Goal: Find contact information: Obtain details needed to contact an individual or organization

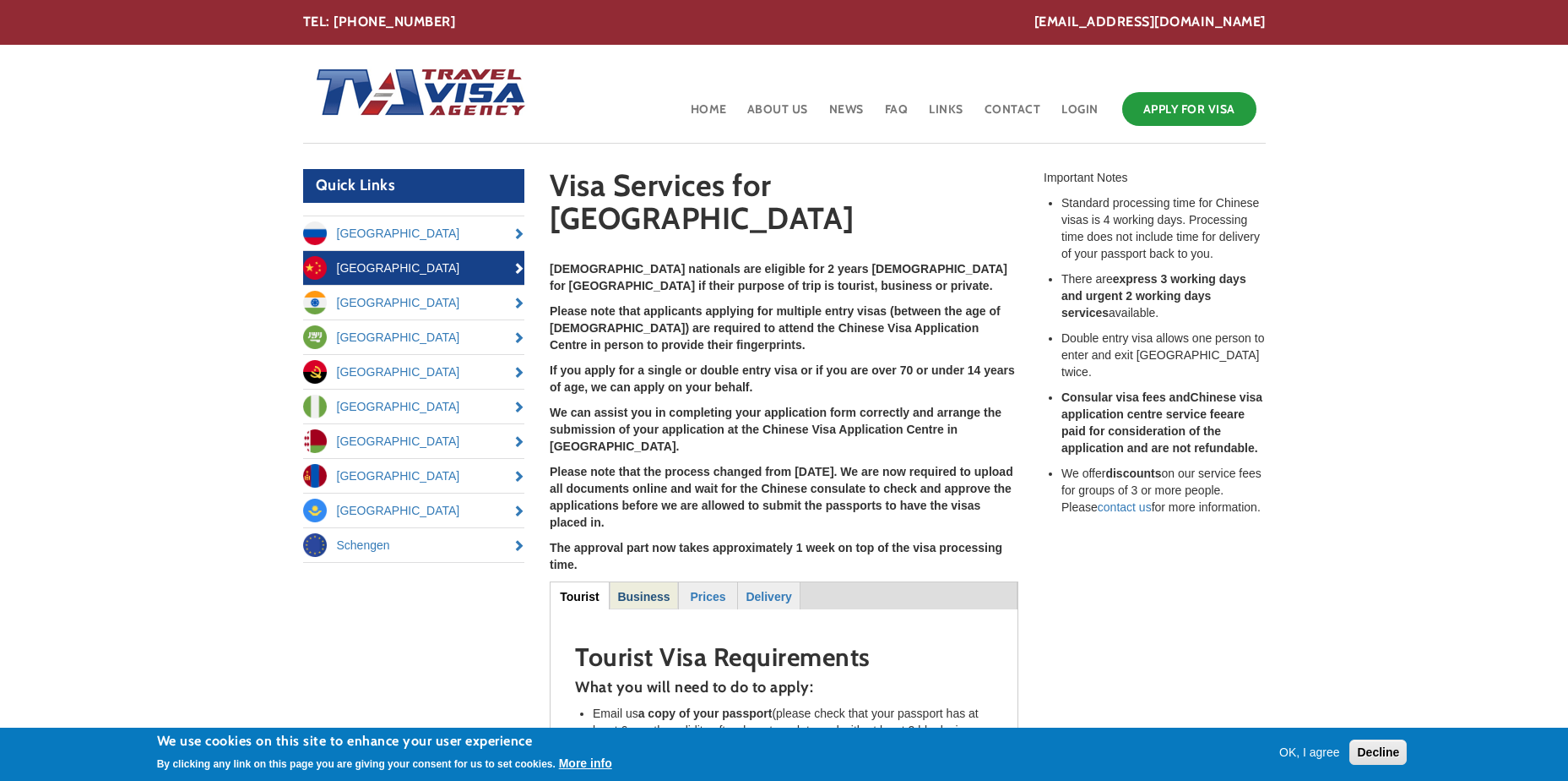
click at [644, 590] on strong "Business" at bounding box center [644, 596] width 53 height 13
click at [711, 590] on strong "Prices" at bounding box center [707, 596] width 36 height 13
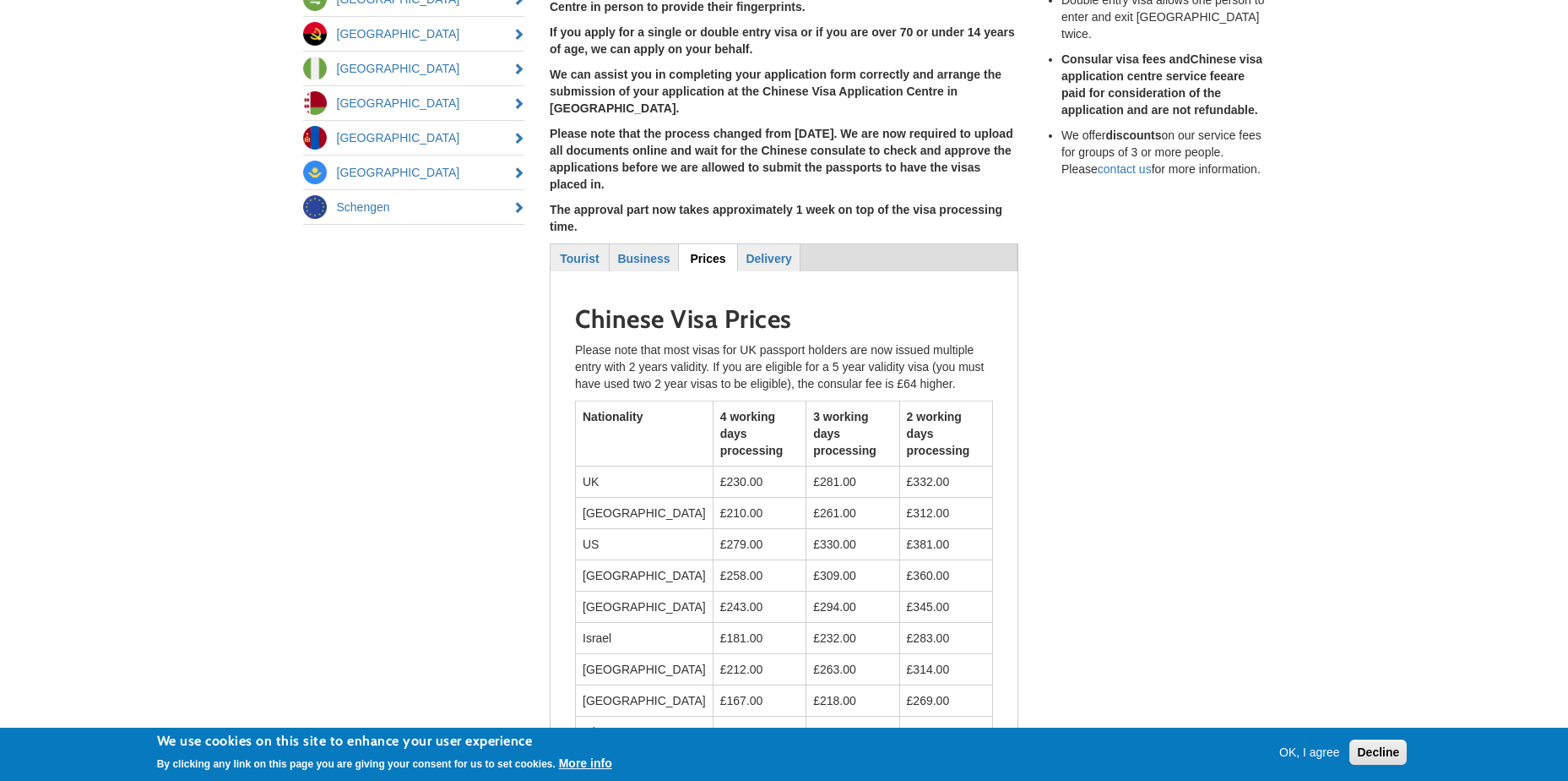
scroll to position [423, 0]
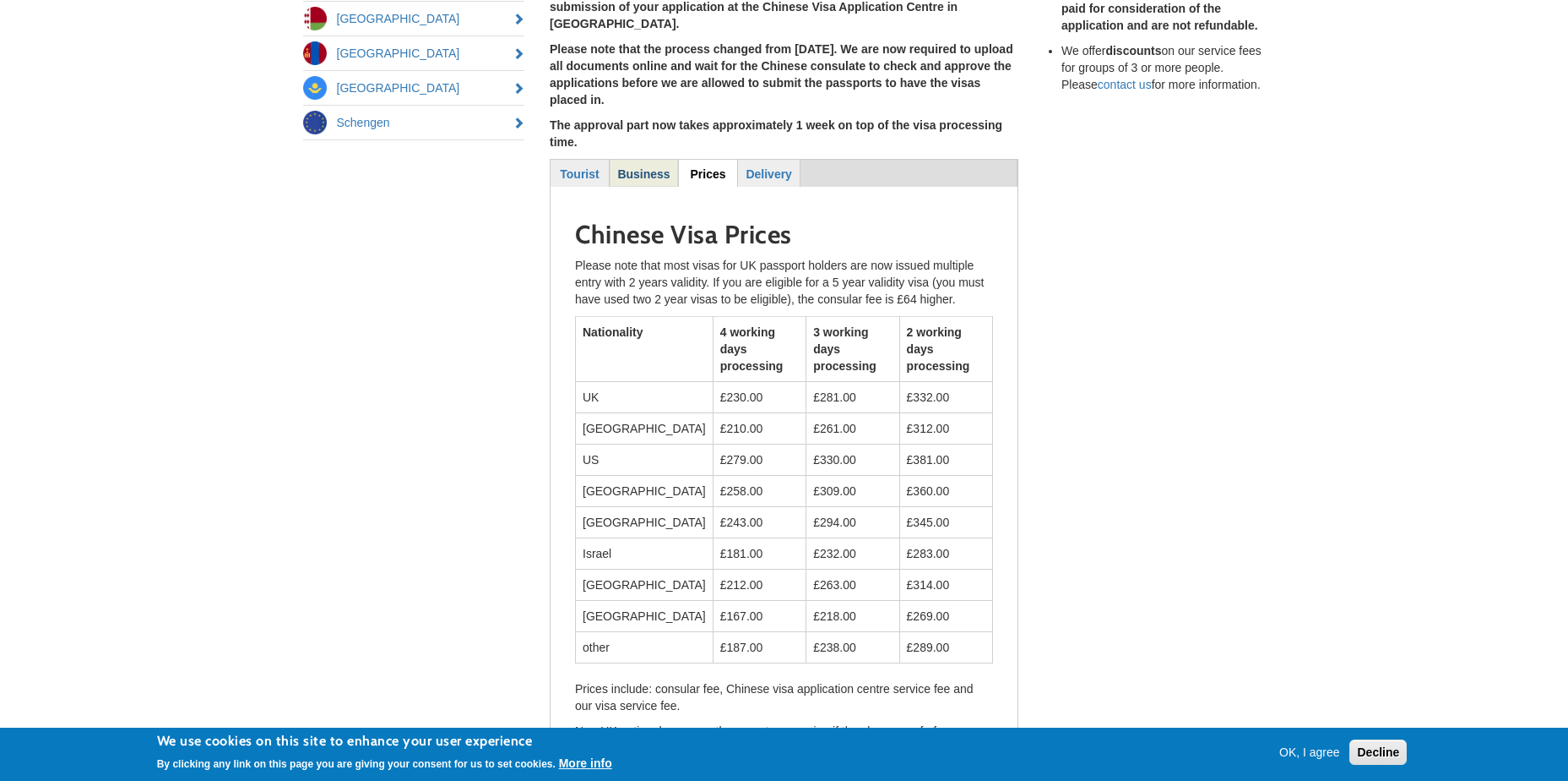
click at [659, 159] on link "Business" at bounding box center [644, 173] width 67 height 26
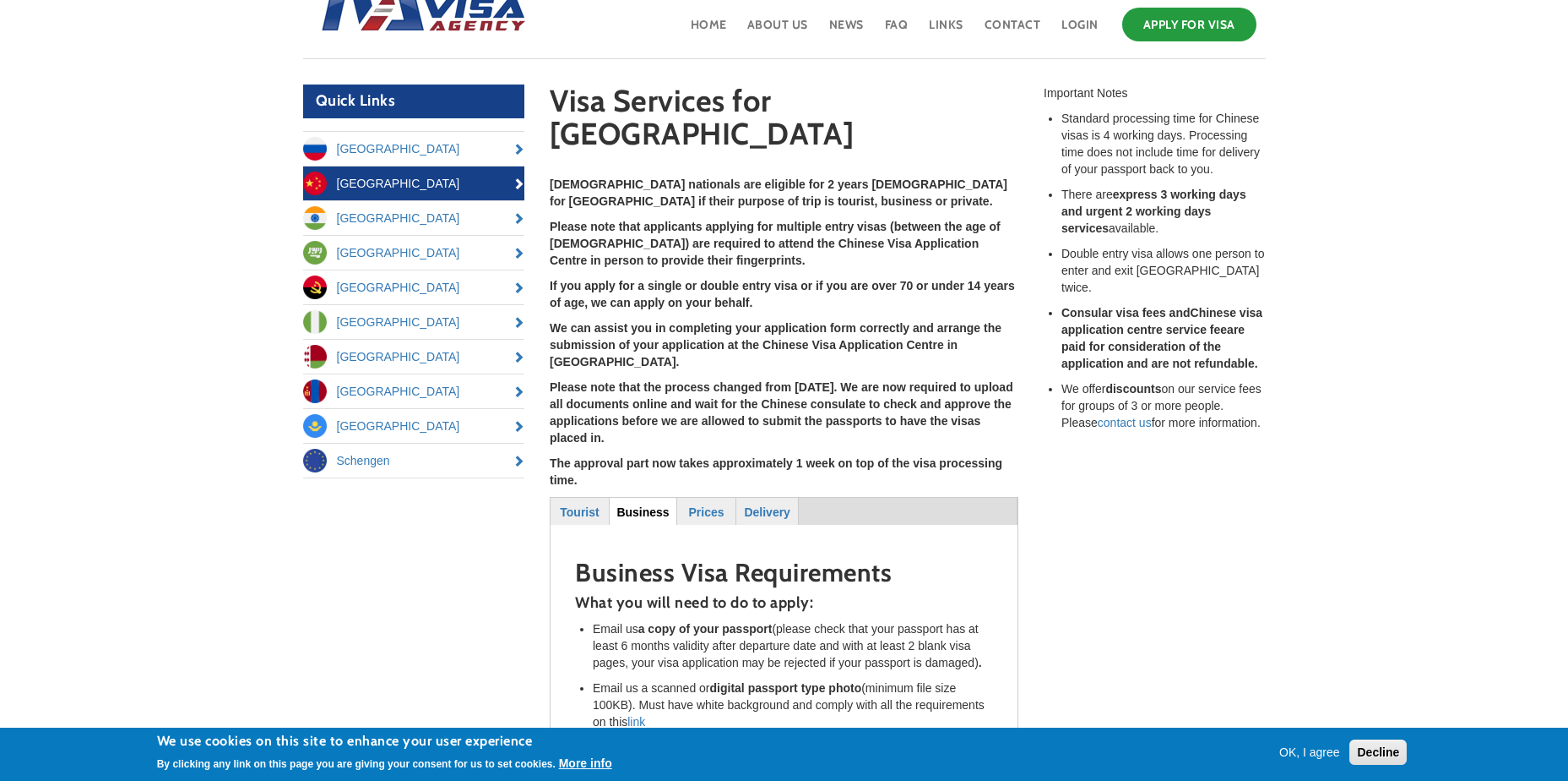
scroll to position [0, 0]
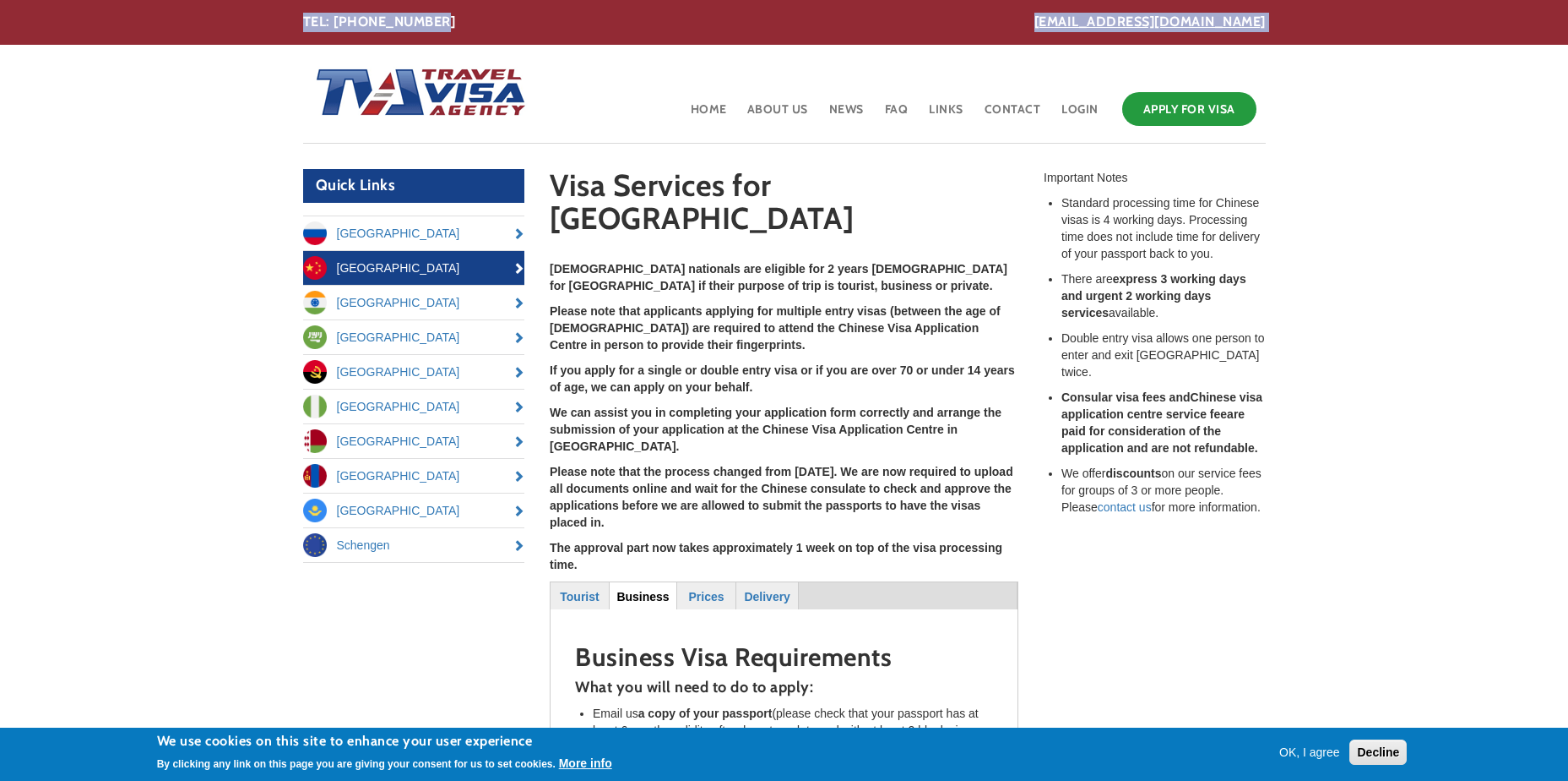
drag, startPoint x: 1269, startPoint y: 25, endPoint x: 1081, endPoint y: 19, distance: 188.1
click at [1081, 19] on div "office@travelvisaagency.co.uk TEL: 020 8216 5849" at bounding box center [784, 22] width 988 height 20
copy div "office@travelvisaagency.co.uk TEL: 020 8216 5849"
click at [1249, 23] on link "[EMAIL_ADDRESS][DOMAIN_NAME]" at bounding box center [1149, 22] width 231 height 20
click at [1000, 108] on link "Contact" at bounding box center [1014, 115] width 60 height 55
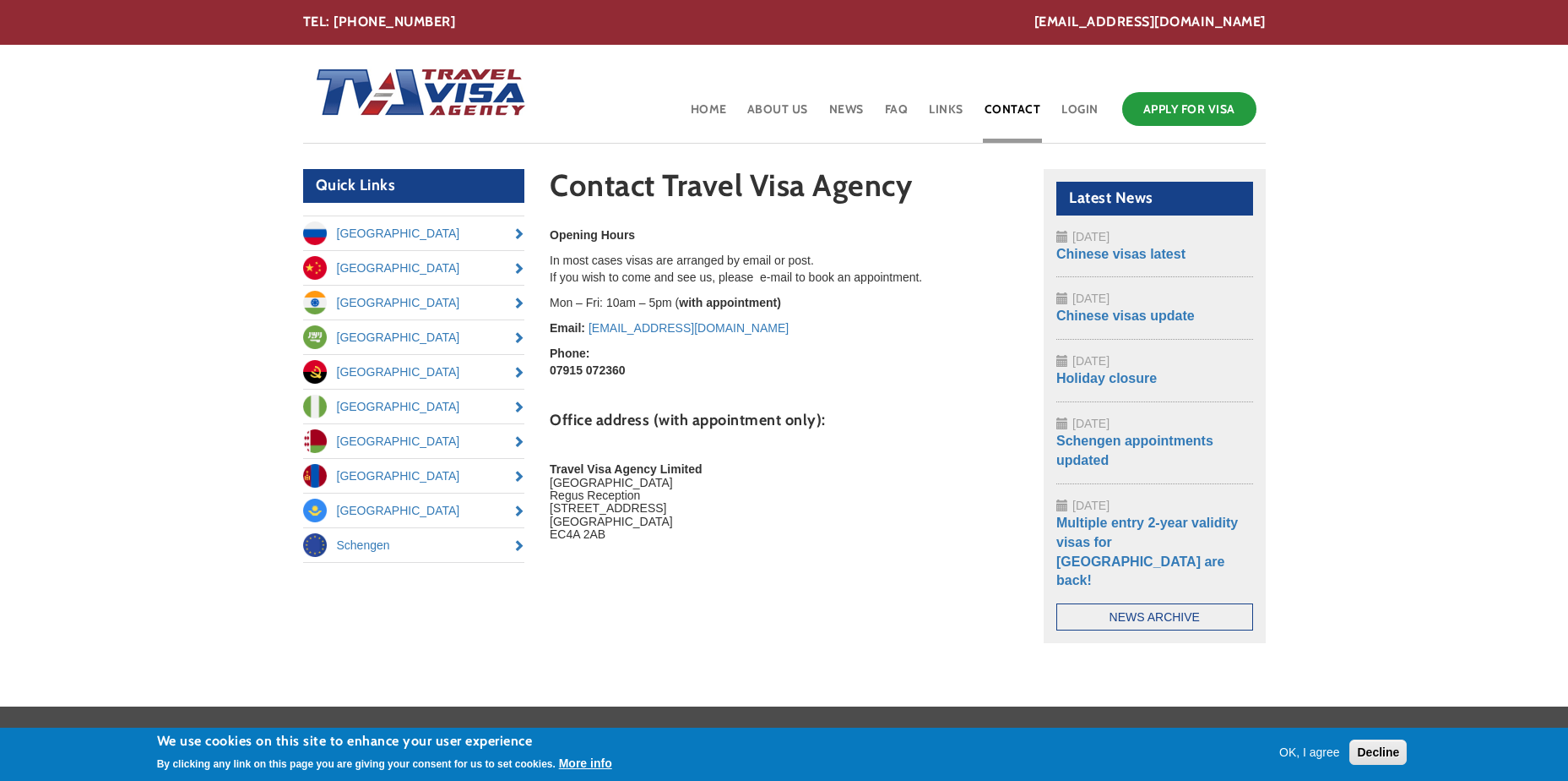
drag, startPoint x: 755, startPoint y: 327, endPoint x: 589, endPoint y: 320, distance: 166.1
click at [589, 320] on p "Email: [EMAIL_ADDRESS][DOMAIN_NAME]" at bounding box center [784, 328] width 469 height 17
drag, startPoint x: 589, startPoint y: 320, endPoint x: 628, endPoint y: 323, distance: 39.1
copy link "[EMAIL_ADDRESS][DOMAIN_NAME]"
